Goal: Book appointment/travel/reservation

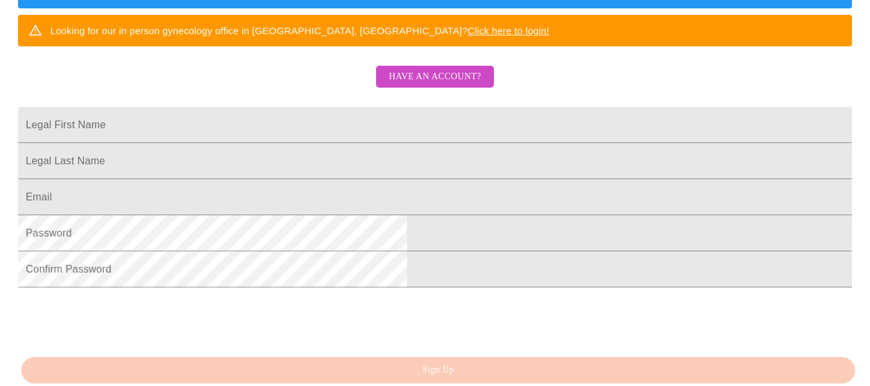
scroll to position [258, 0]
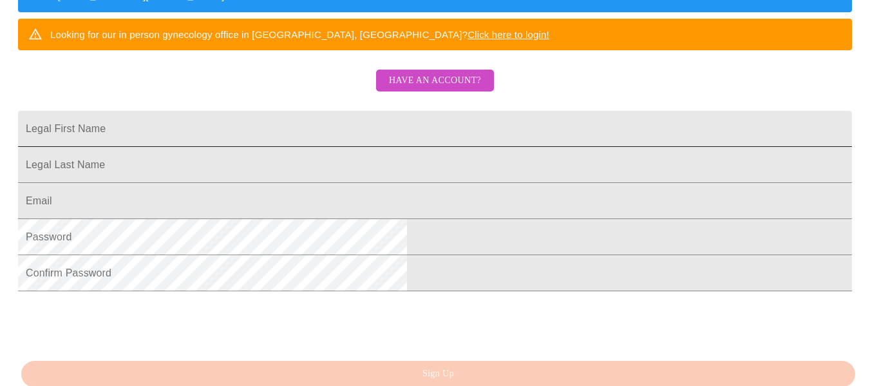
click at [403, 147] on input "Legal First Name" at bounding box center [435, 129] width 834 height 36
type input "[PERSON_NAME]"
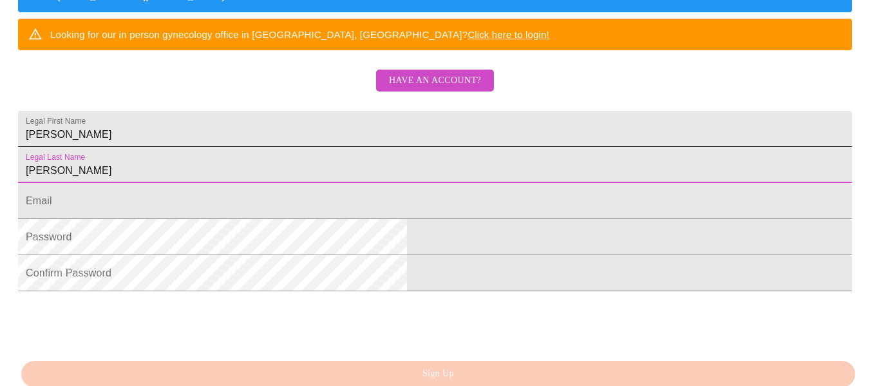
type input "[PERSON_NAME]"
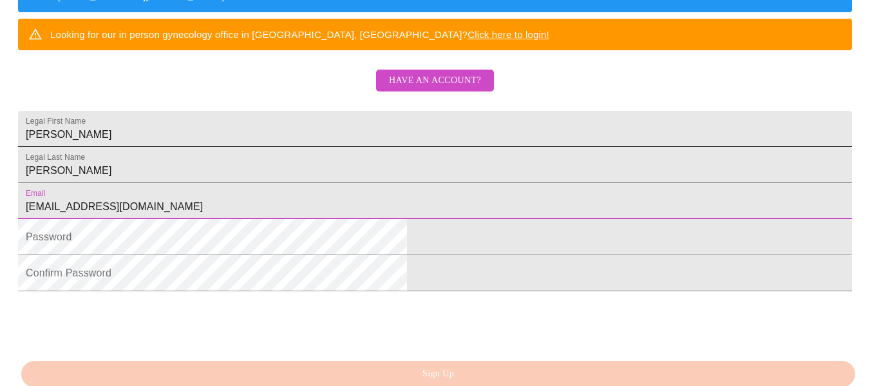
type input "[EMAIL_ADDRESS][DOMAIN_NAME]"
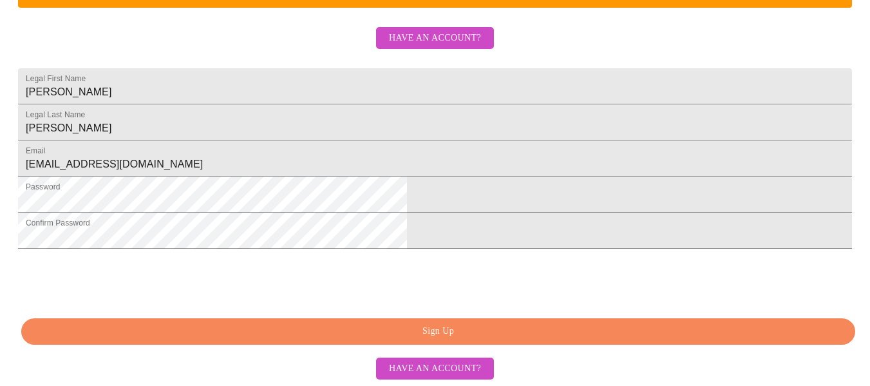
scroll to position [387, 0]
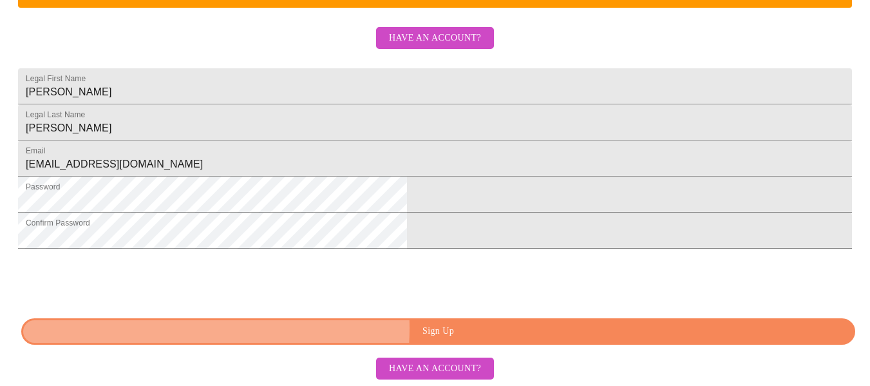
click at [394, 328] on span "Sign Up" at bounding box center [438, 331] width 804 height 16
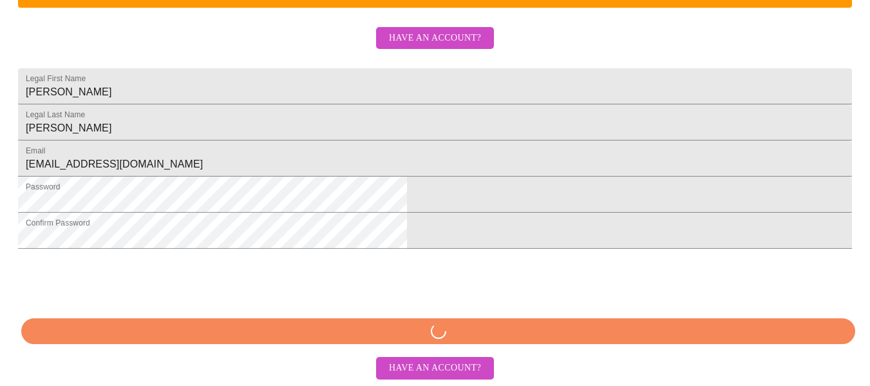
scroll to position [386, 0]
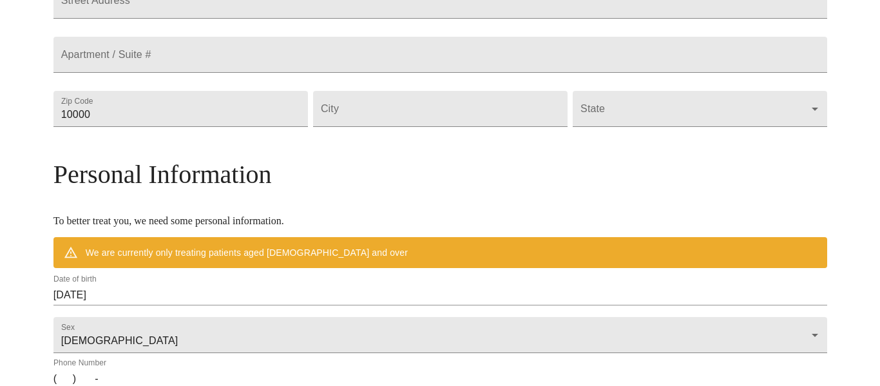
scroll to position [336, 0]
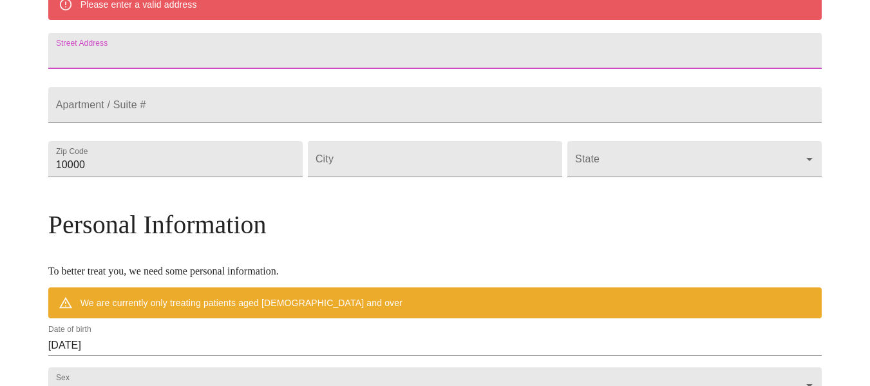
click at [418, 59] on input "Street Address" at bounding box center [435, 51] width 774 height 36
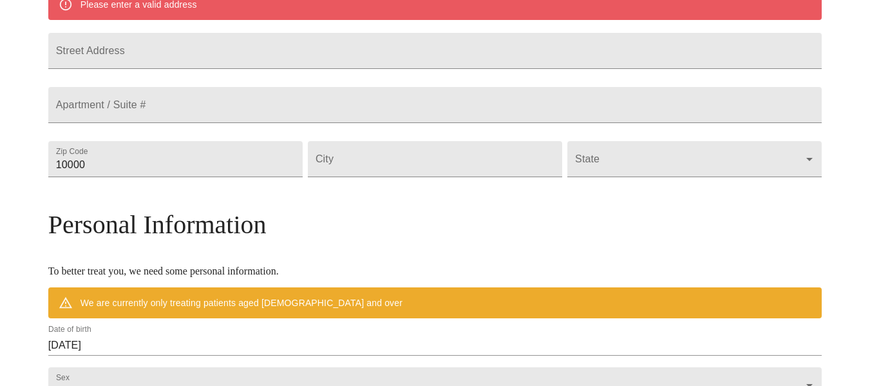
type input "77042"
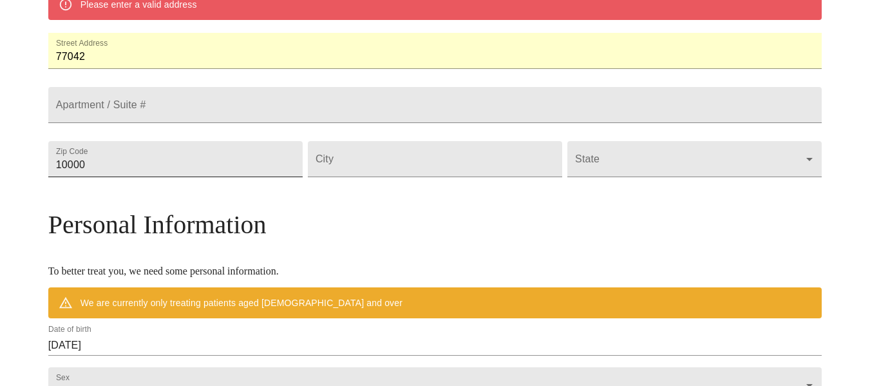
click at [292, 177] on input "10000" at bounding box center [175, 159] width 254 height 36
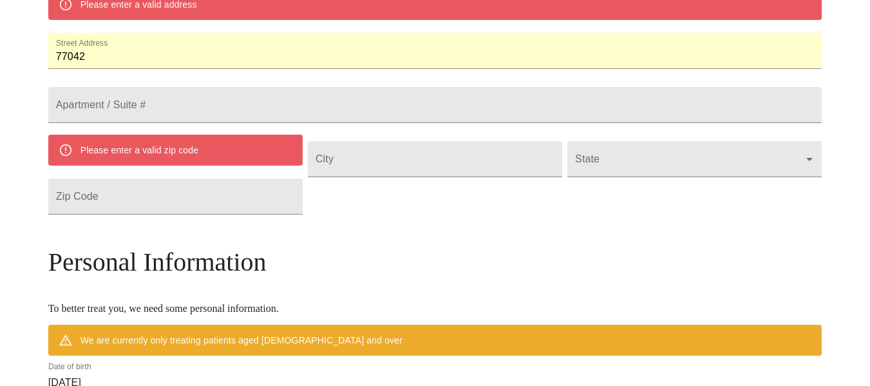
type input "77042"
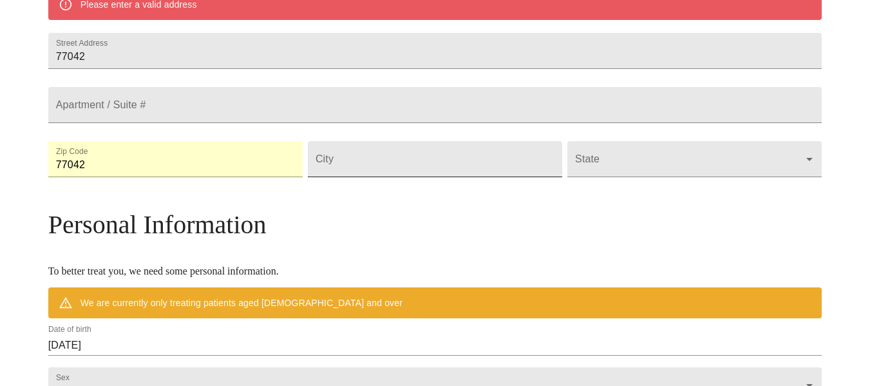
click at [435, 177] on input "Street Address" at bounding box center [435, 159] width 254 height 36
type input "[GEOGRAPHIC_DATA]"
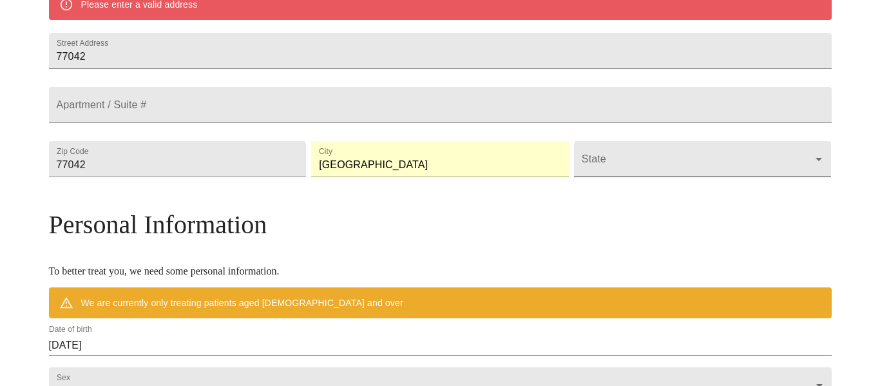
click at [617, 190] on body "MyMenopauseRx Welcome to MyMenopauseRx Since it's your first time here, you'll …" at bounding box center [439, 176] width 869 height 1015
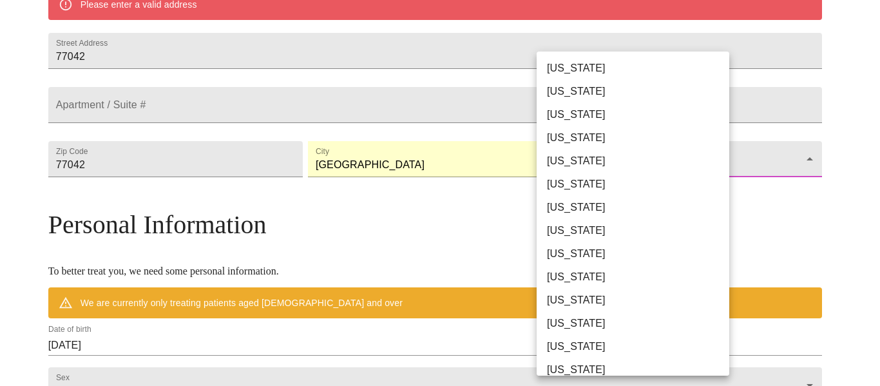
scroll to position [805, 0]
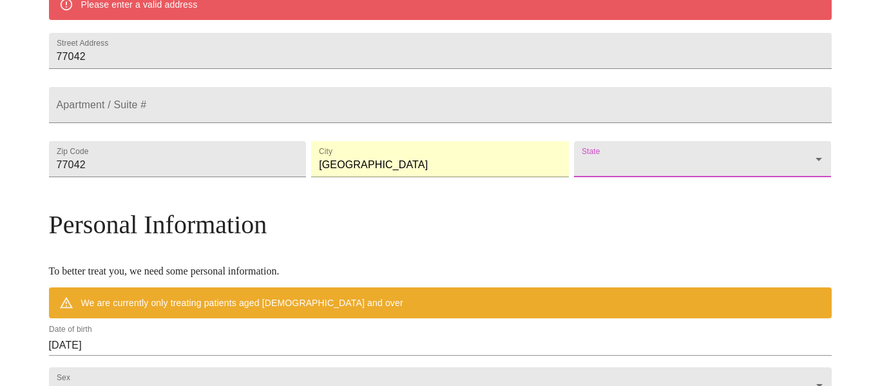
click at [617, 190] on body "MyMenopauseRx Welcome to MyMenopauseRx Since it's your first time here, you'll …" at bounding box center [439, 176] width 869 height 1015
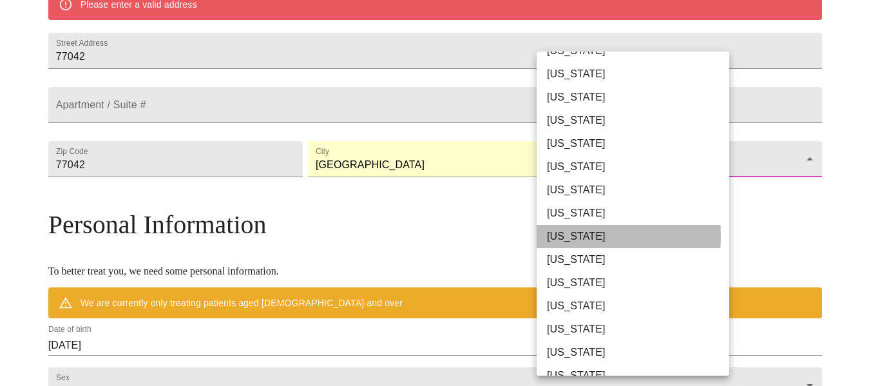
click at [560, 236] on li "[US_STATE]" at bounding box center [637, 236] width 202 height 23
type input "[US_STATE]"
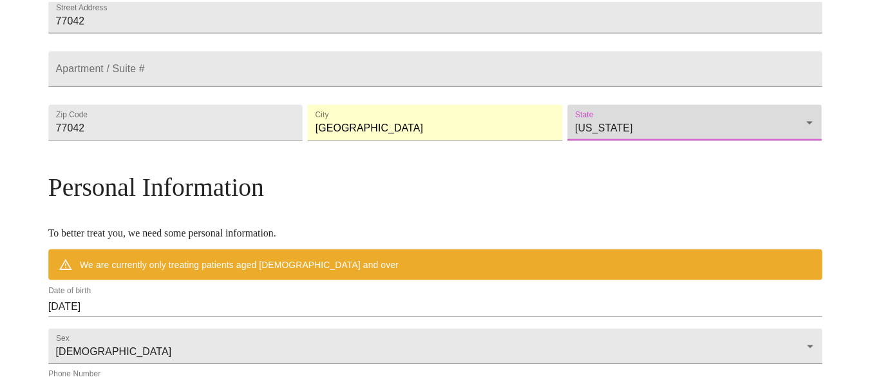
scroll to position [299, 0]
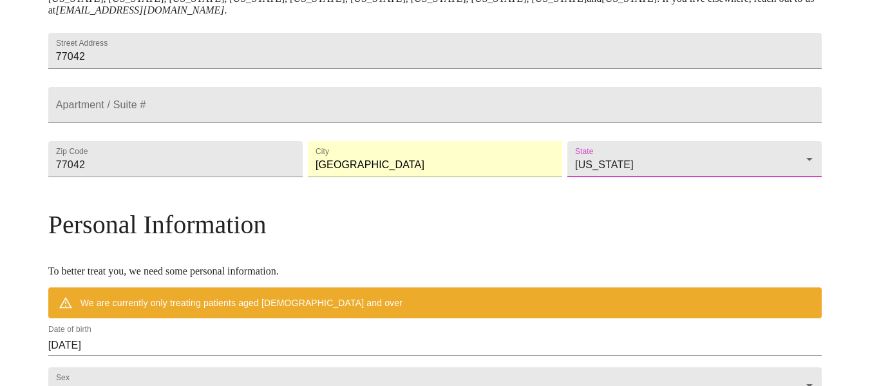
click at [852, 166] on div "MyMenopauseRx Welcome to MyMenopauseRx Since it's your first time here, you'll …" at bounding box center [435, 195] width 860 height 978
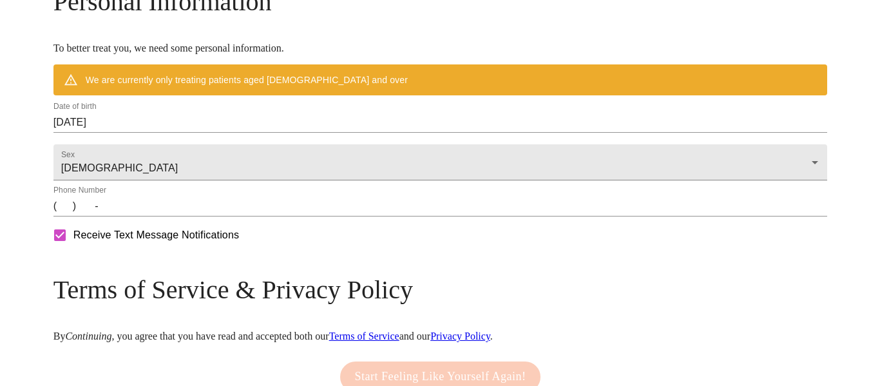
scroll to position [527, 0]
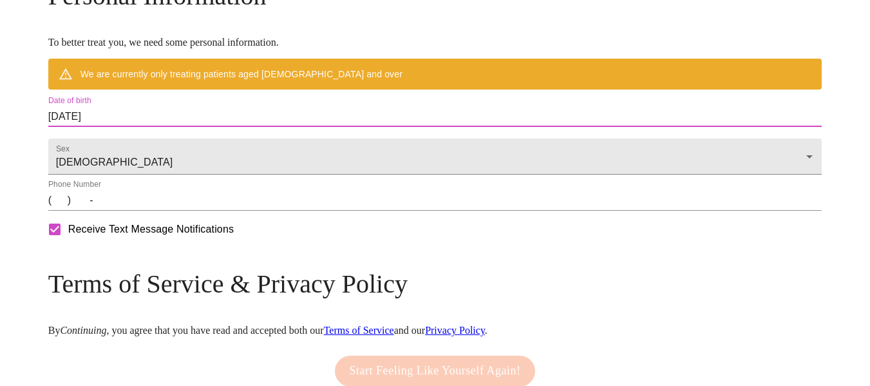
click at [498, 127] on input "[DATE]" at bounding box center [435, 116] width 774 height 21
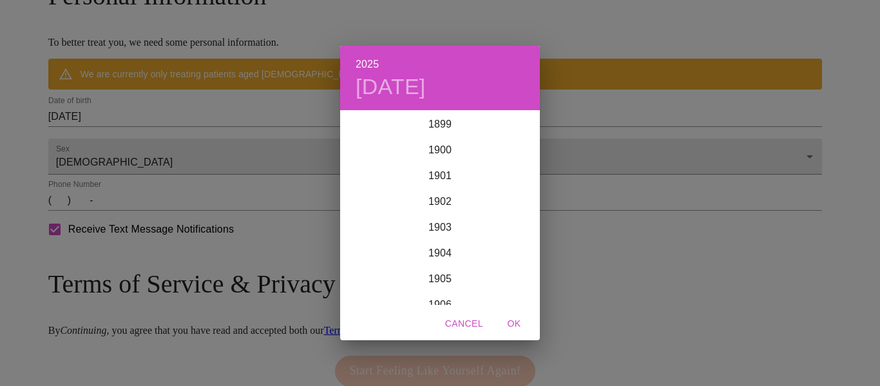
scroll to position [3168, 0]
click at [196, 147] on div "2025 [DATE] 1900 1901 1902 1903 1904 1905 1906 1907 1908 1909 1910 1911 1912 19…" at bounding box center [440, 193] width 880 height 386
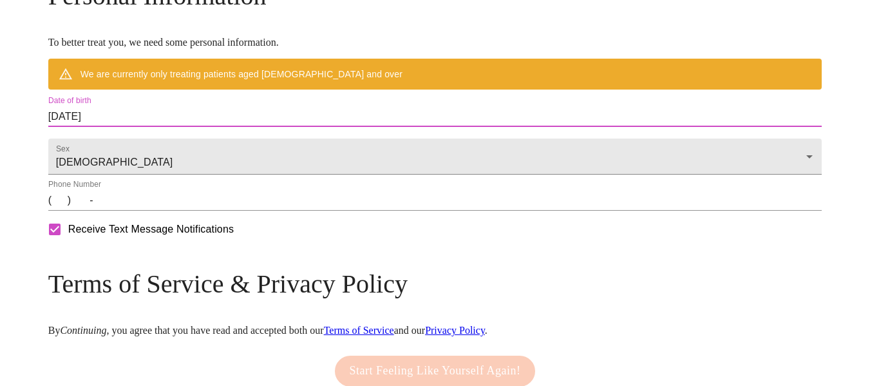
click at [214, 127] on input "[DATE]" at bounding box center [435, 116] width 774 height 21
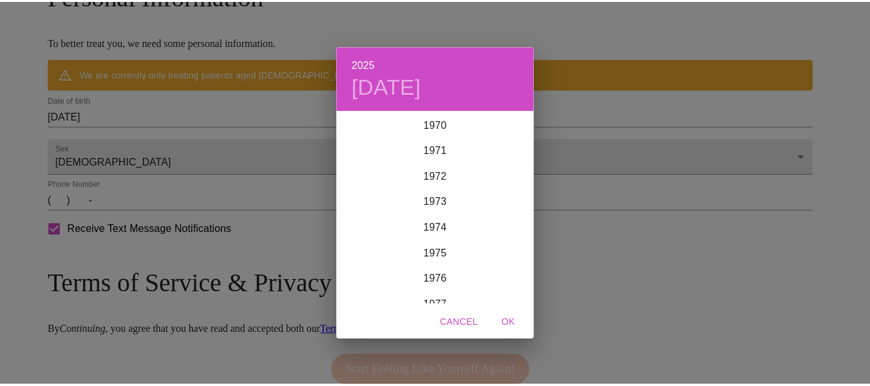
scroll to position [1832, 0]
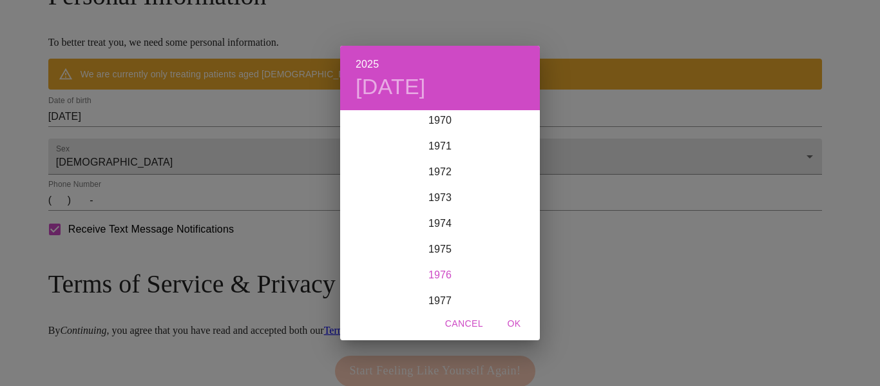
click at [431, 269] on div "1976" at bounding box center [440, 275] width 200 height 26
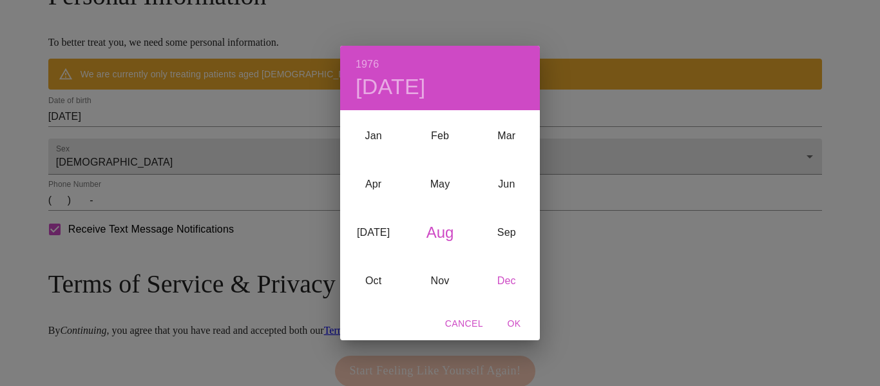
click at [508, 279] on div "Dec" at bounding box center [506, 280] width 66 height 48
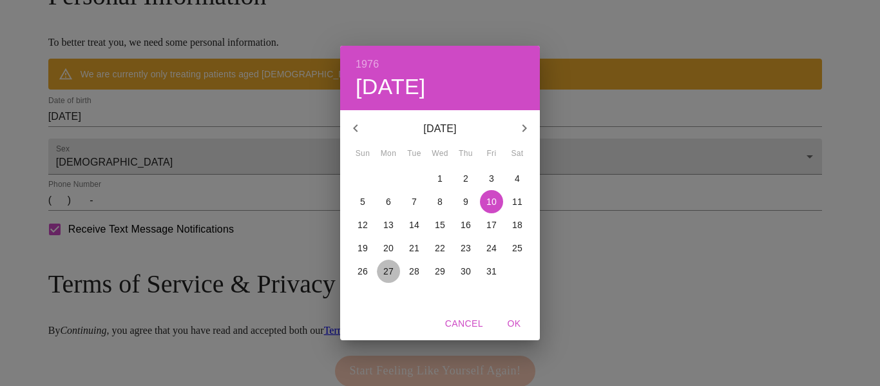
click at [386, 270] on p "27" at bounding box center [388, 271] width 10 height 13
click at [516, 321] on span "OK" at bounding box center [513, 323] width 31 height 16
type input "[DATE]"
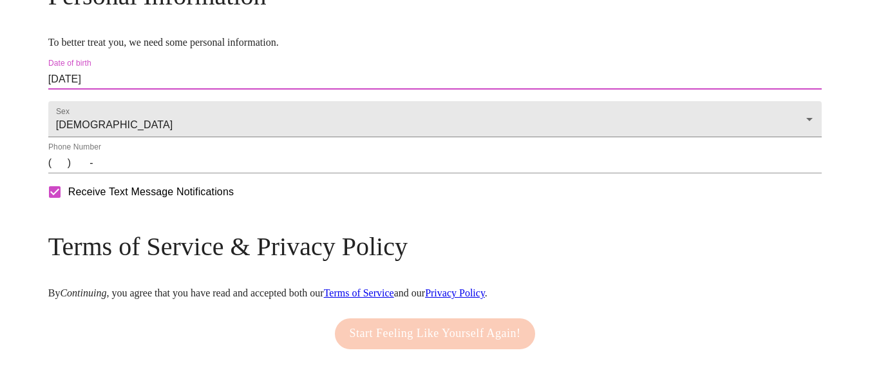
click at [152, 173] on input "(   )    -" at bounding box center [435, 163] width 774 height 21
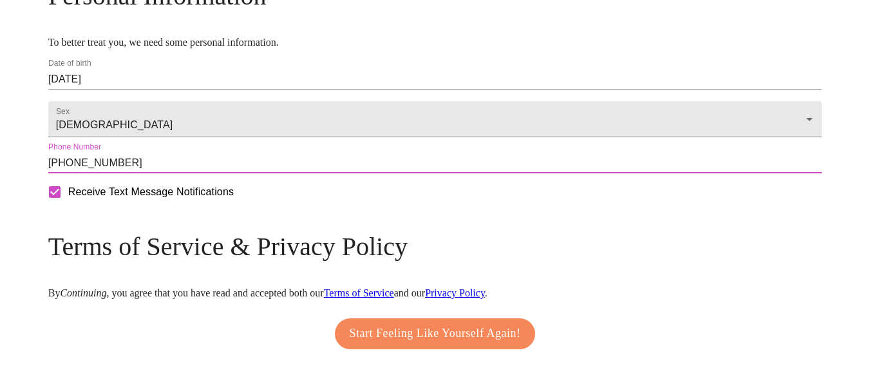
type input "[PHONE_NUMBER]"
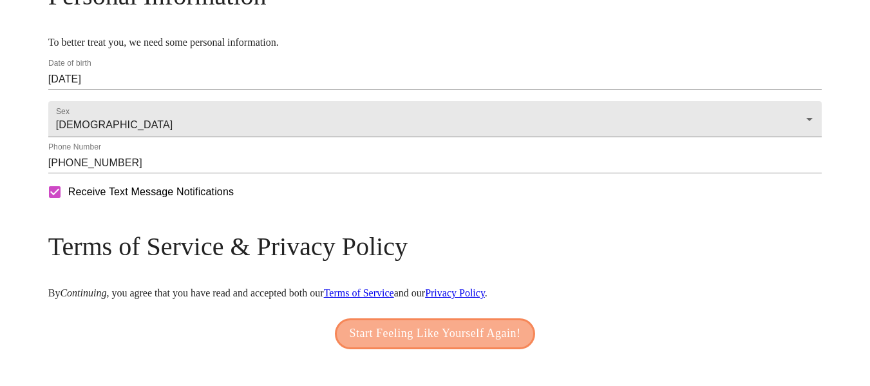
click at [417, 344] on span "Start Feeling Like Yourself Again!" at bounding box center [435, 333] width 171 height 21
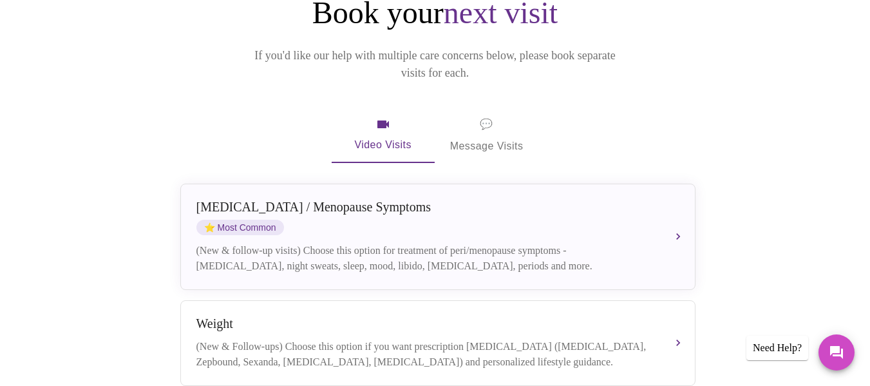
scroll to position [177, 0]
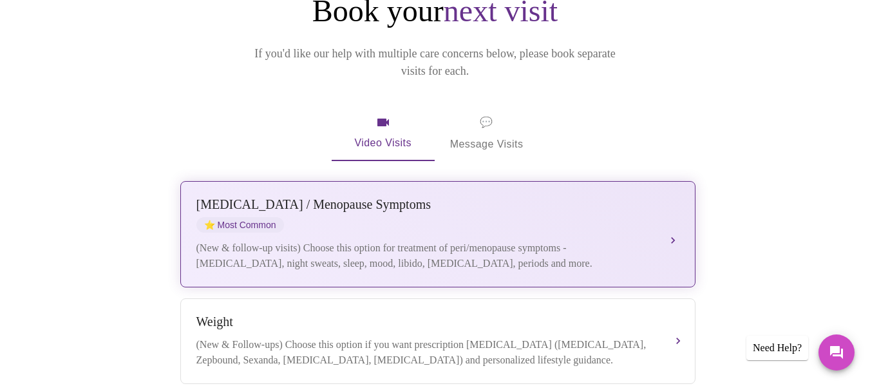
click at [670, 197] on div "[MEDICAL_DATA] / Menopause Symptoms ⭐ Most Common (New & follow-up visits) Choo…" at bounding box center [437, 234] width 483 height 74
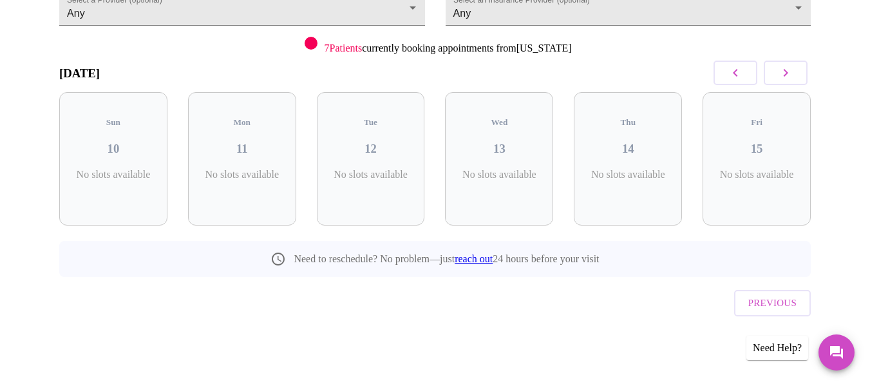
scroll to position [120, 0]
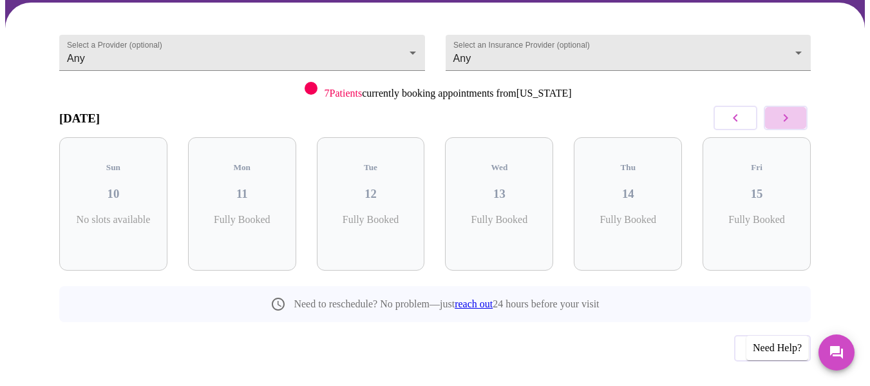
click at [799, 106] on button "button" at bounding box center [786, 118] width 44 height 24
click at [770, 214] on p "4 Slots Left ( 17 Total)" at bounding box center [761, 226] width 47 height 25
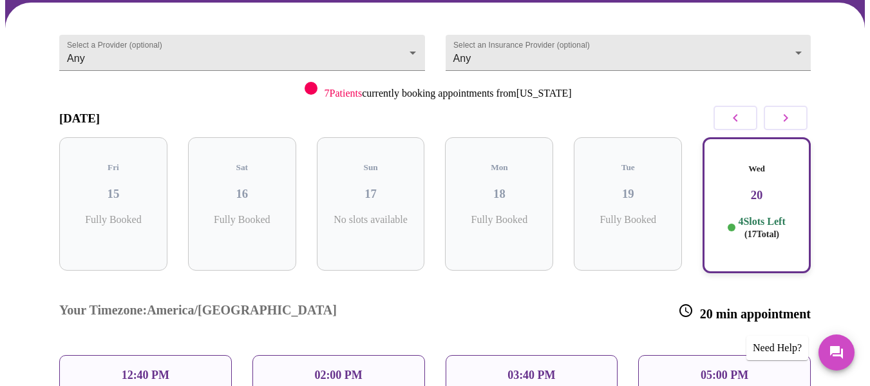
click at [793, 110] on icon "button" at bounding box center [785, 117] width 15 height 15
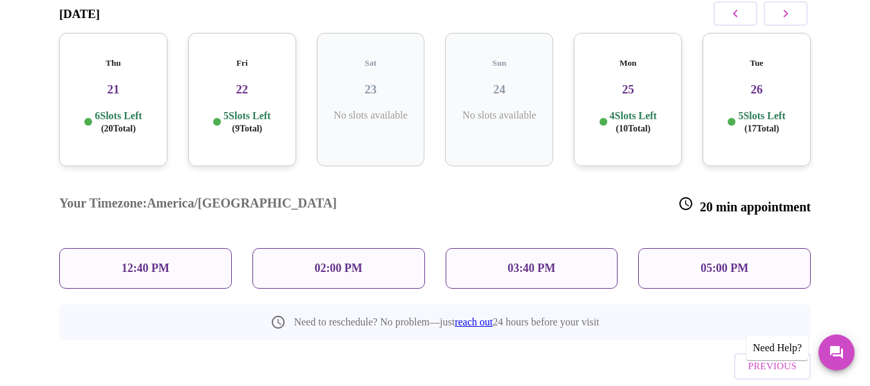
scroll to position [0, 0]
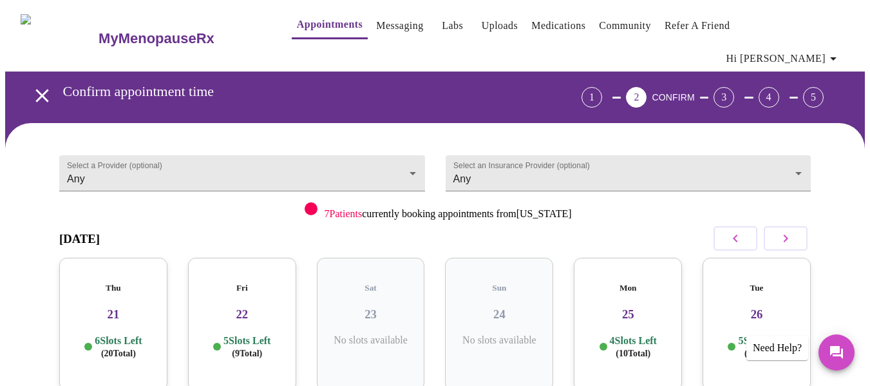
scroll to position [527, 0]
